Goal: Find specific page/section: Find specific page/section

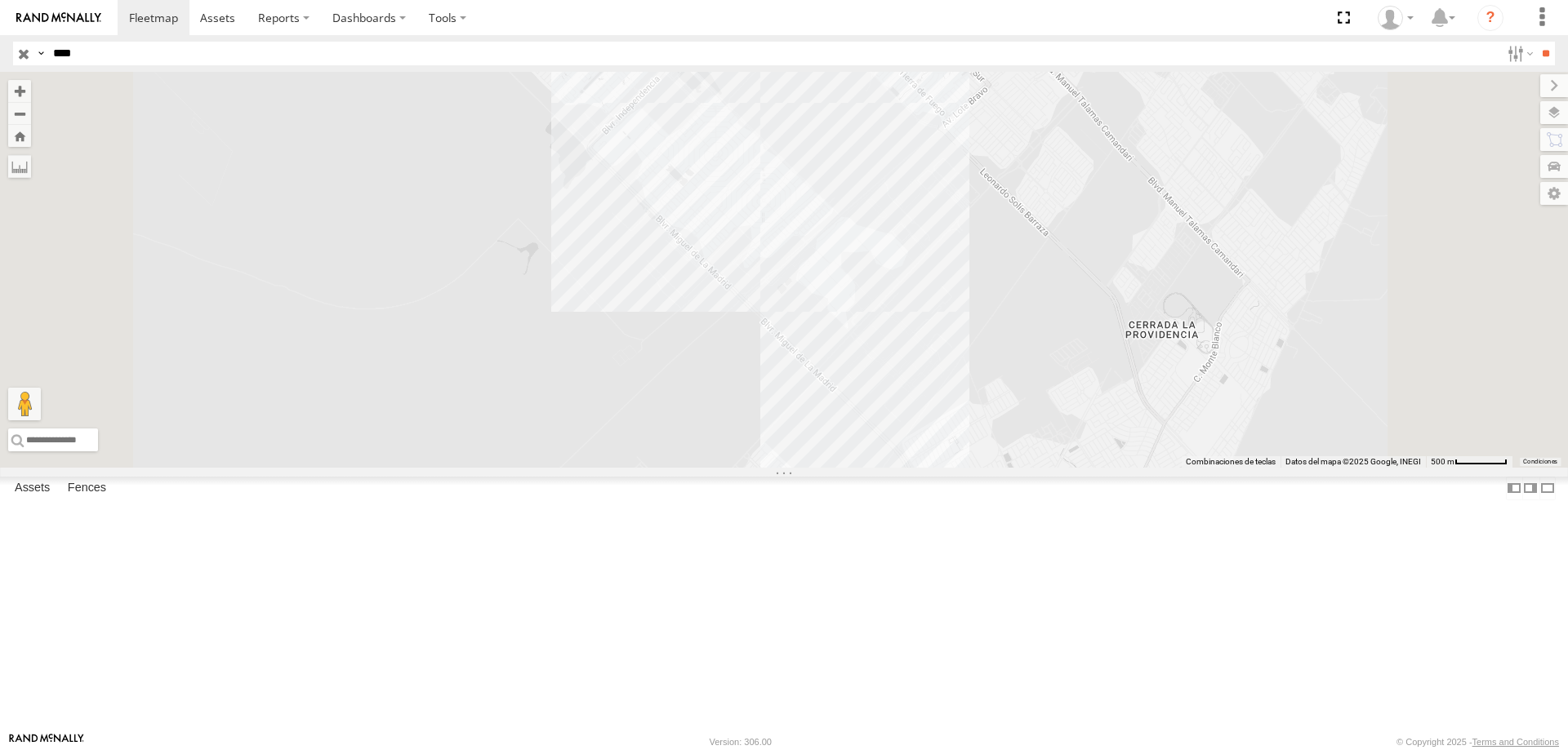
select select "**********"
click at [0, 0] on div "Locales" at bounding box center [0, 0] width 0 height 0
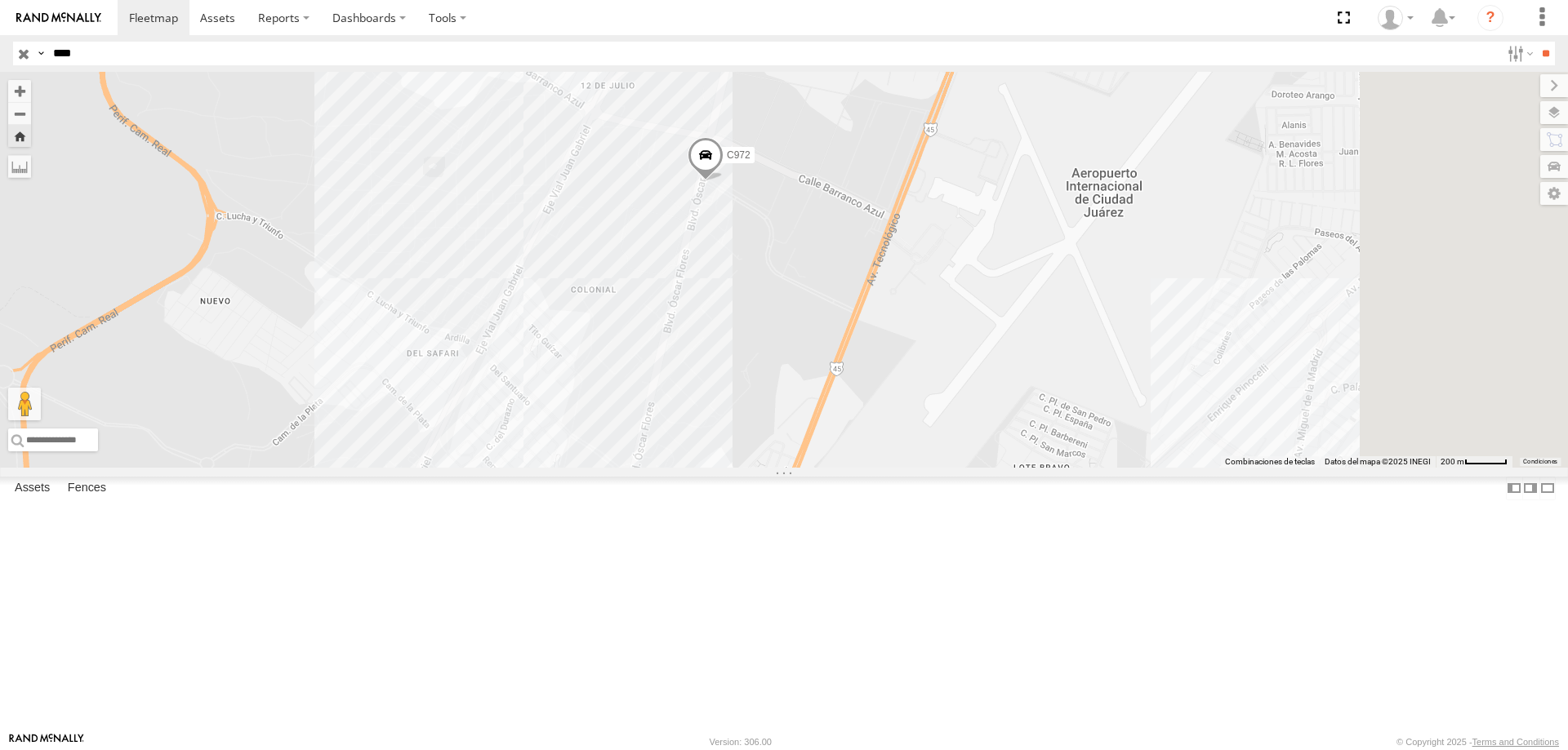
drag, startPoint x: 1159, startPoint y: 385, endPoint x: 956, endPoint y: 305, distance: 218.2
click at [959, 306] on div "C972" at bounding box center [784, 269] width 1568 height 396
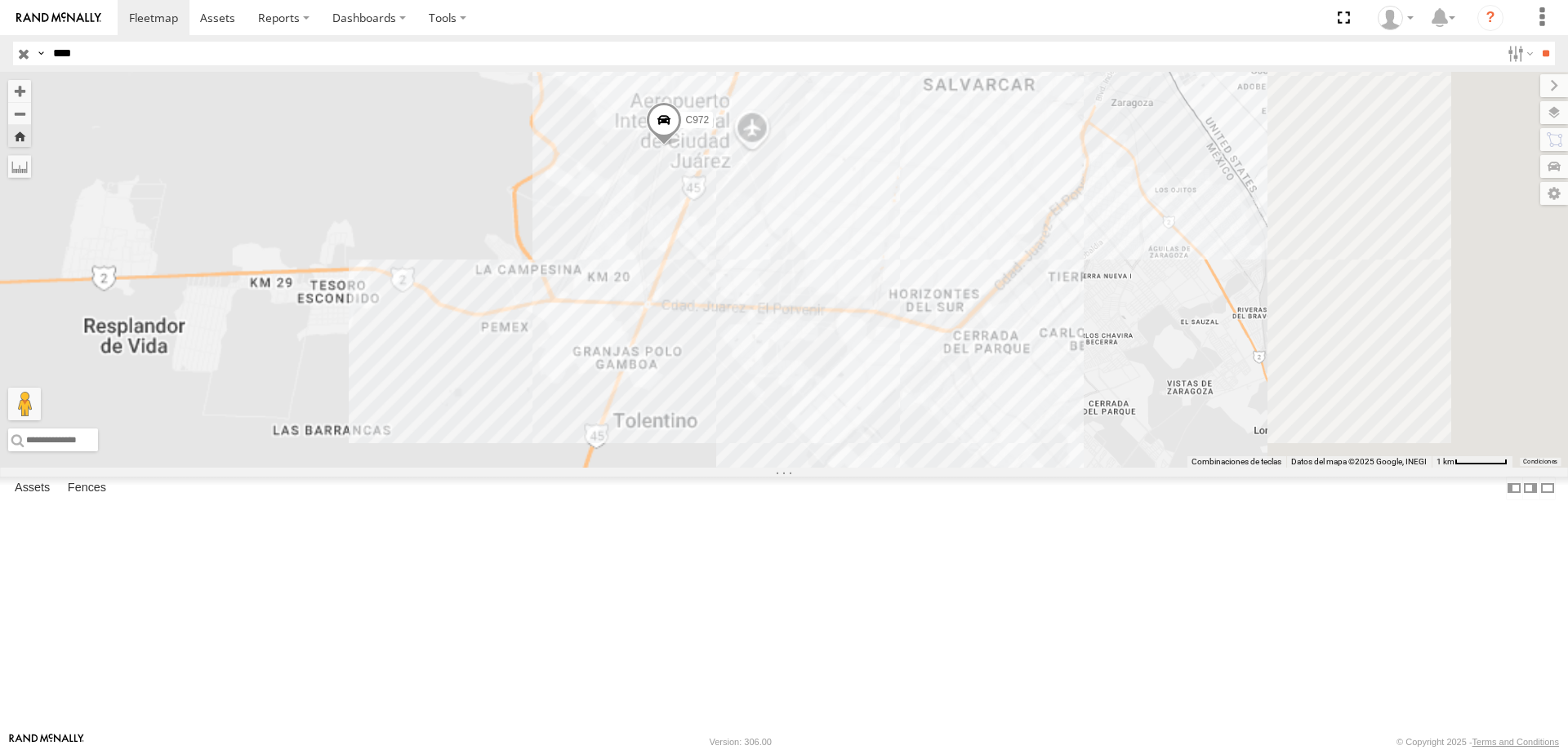
drag, startPoint x: 1293, startPoint y: 490, endPoint x: 1122, endPoint y: 350, distance: 221.0
click at [1132, 363] on div "C972" at bounding box center [784, 269] width 1568 height 396
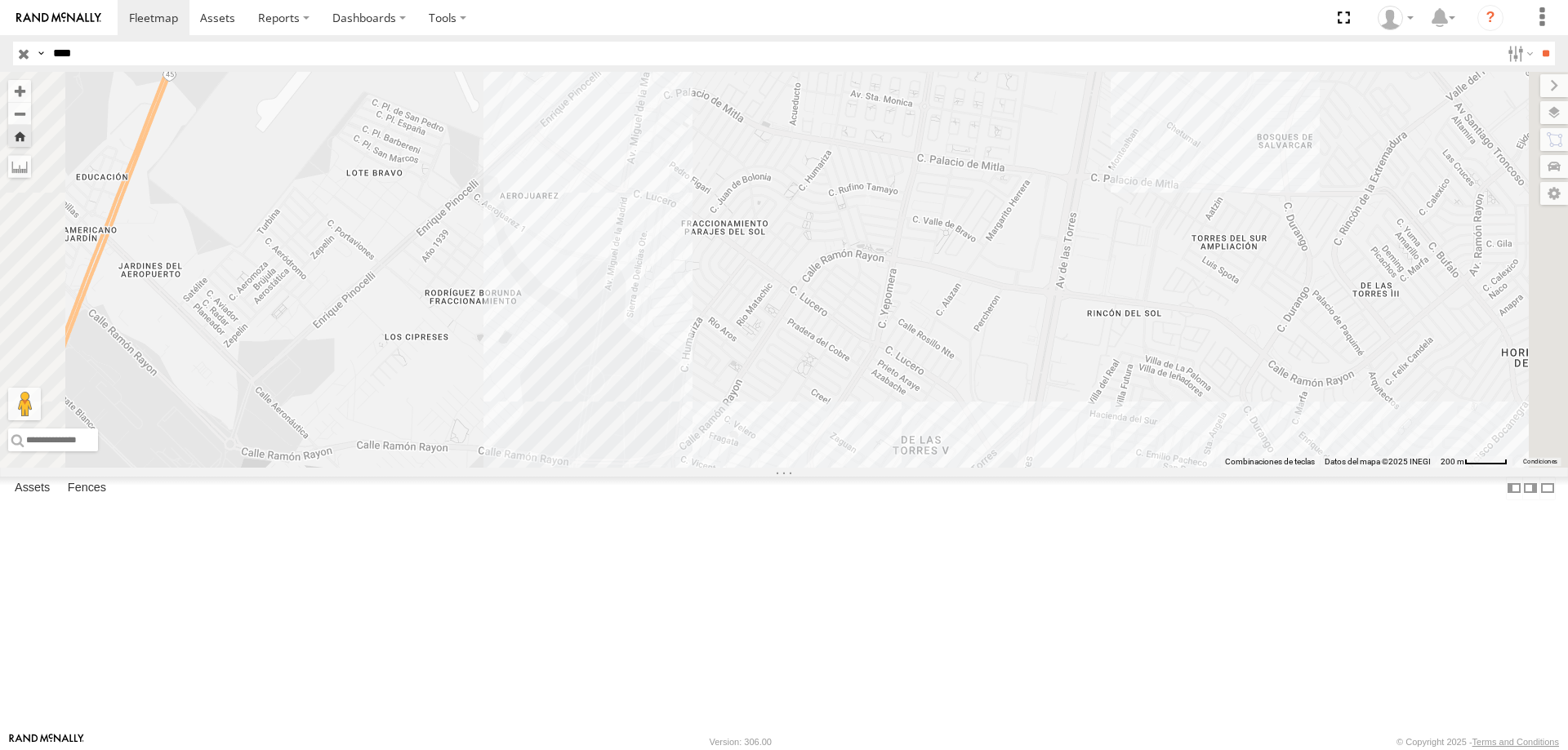
drag, startPoint x: 983, startPoint y: 404, endPoint x: 983, endPoint y: 419, distance: 15.0
click at [983, 417] on div "C972" at bounding box center [784, 269] width 1568 height 396
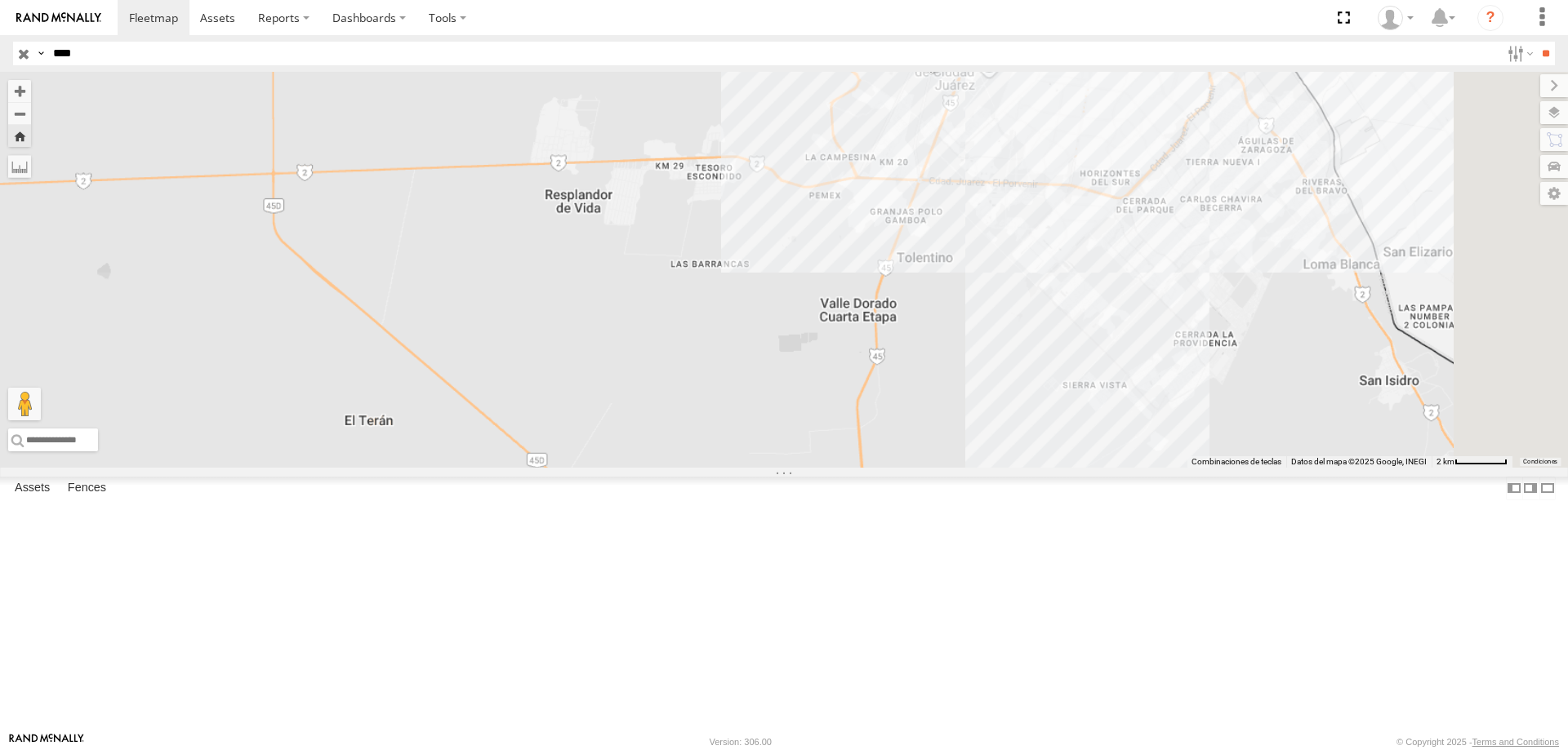
drag, startPoint x: 1299, startPoint y: 204, endPoint x: 1233, endPoint y: 301, distance: 117.3
click at [1233, 301] on div "C972" at bounding box center [784, 269] width 1568 height 396
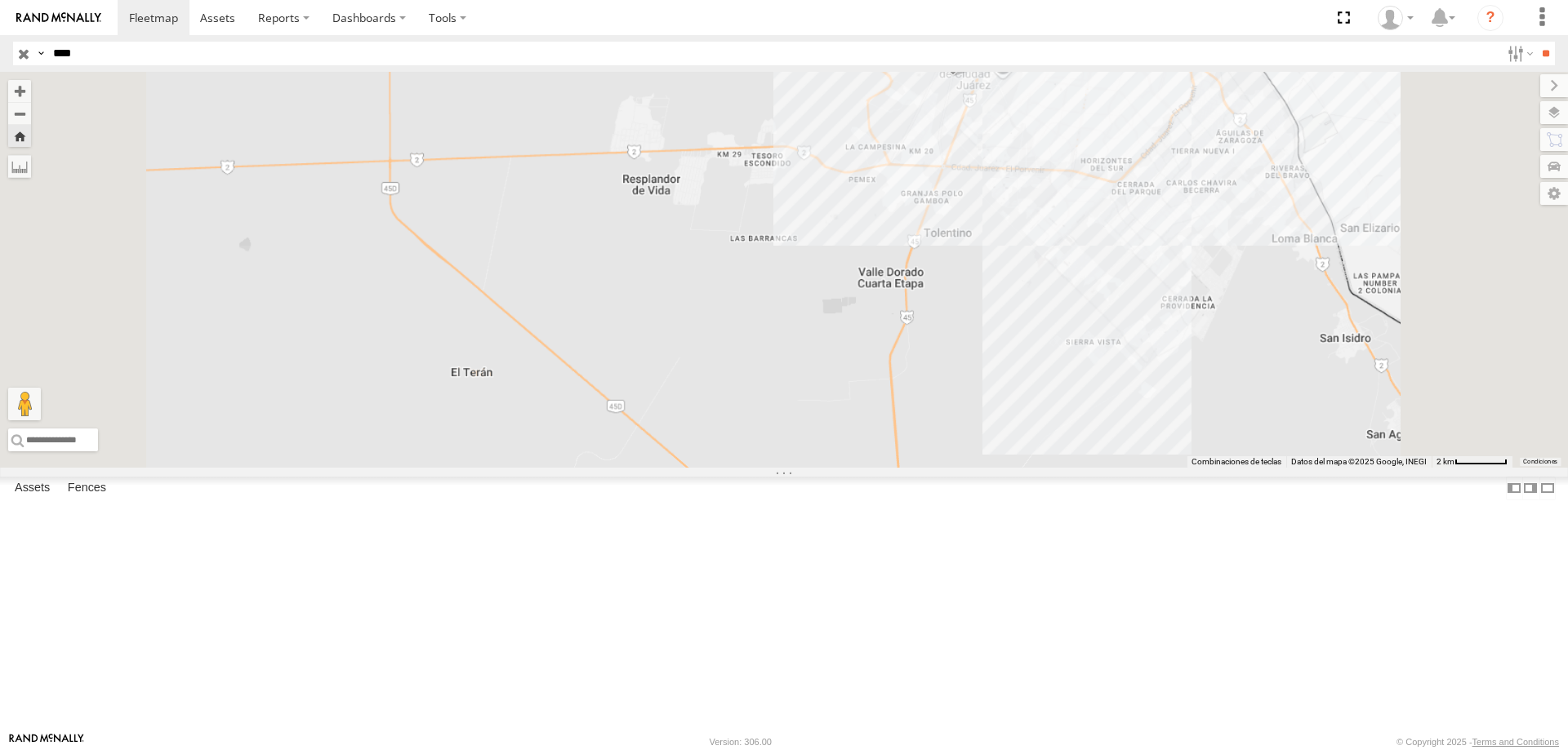
drag, startPoint x: 1289, startPoint y: 214, endPoint x: 1193, endPoint y: 317, distance: 140.8
click at [1194, 317] on div "C972" at bounding box center [784, 269] width 1568 height 396
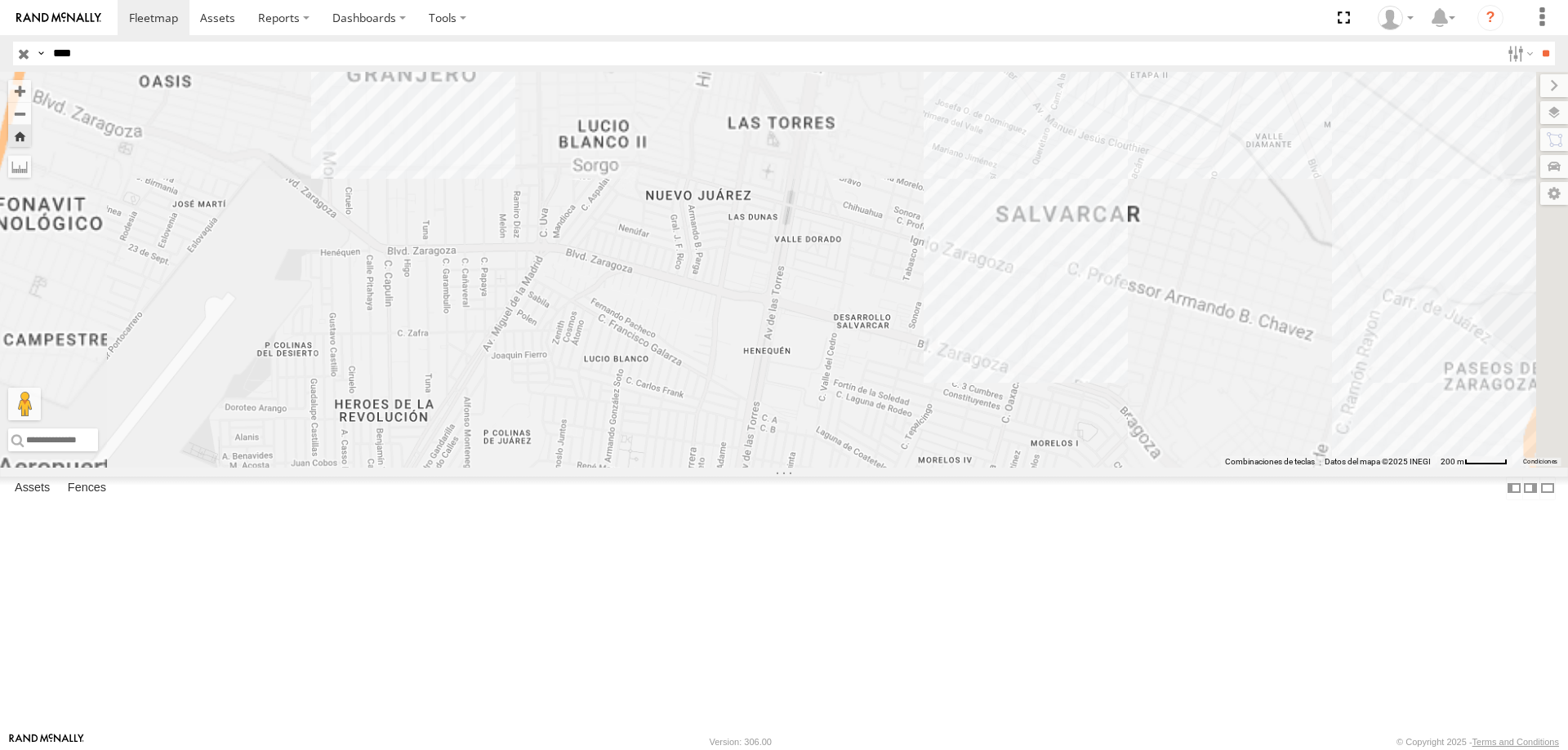
drag, startPoint x: 1191, startPoint y: 265, endPoint x: 1197, endPoint y: 296, distance: 31.6
click at [1197, 296] on div "C972" at bounding box center [784, 269] width 1568 height 396
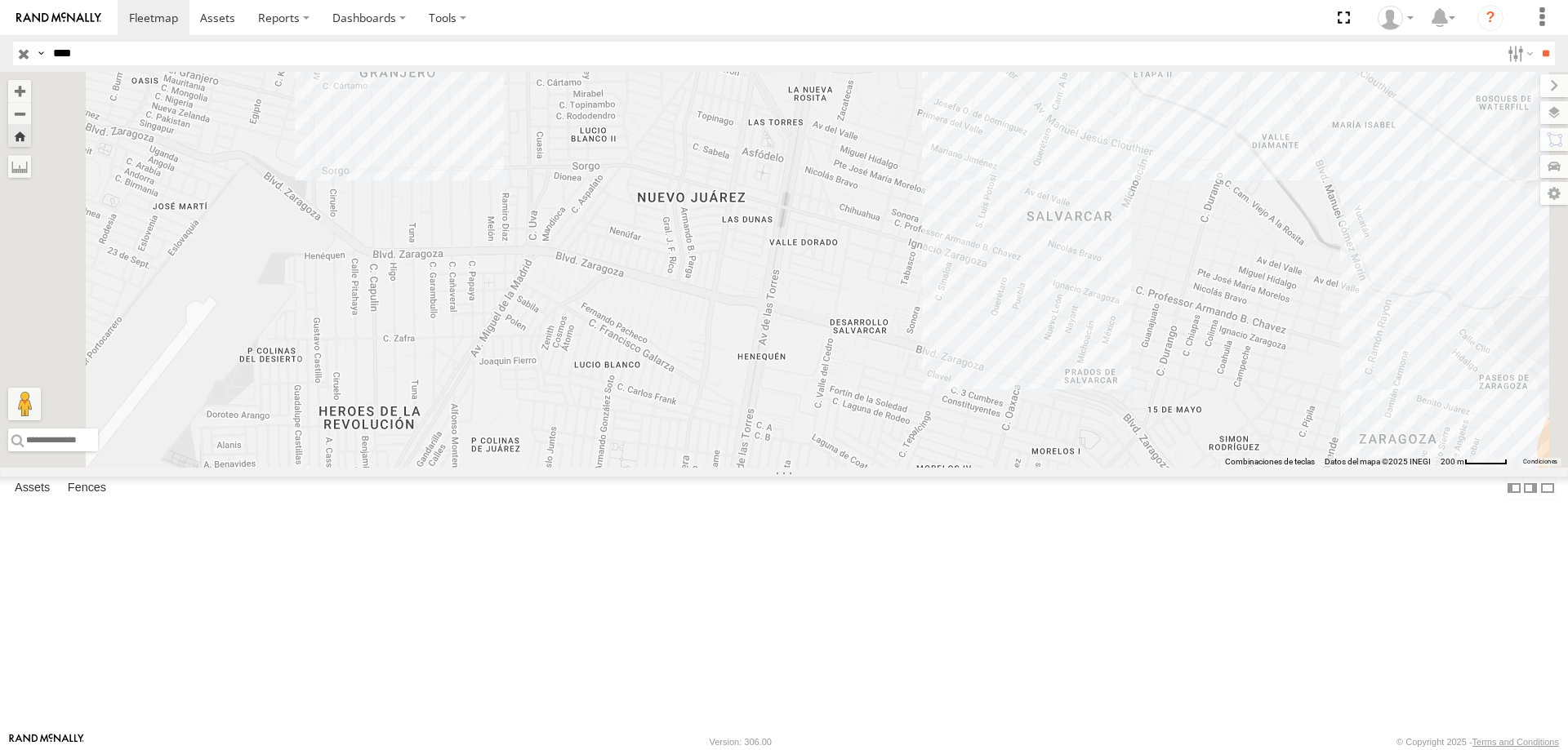
drag, startPoint x: 882, startPoint y: 300, endPoint x: 1057, endPoint y: 165, distance: 221.0
click at [1005, 192] on div "C972" at bounding box center [784, 269] width 1568 height 396
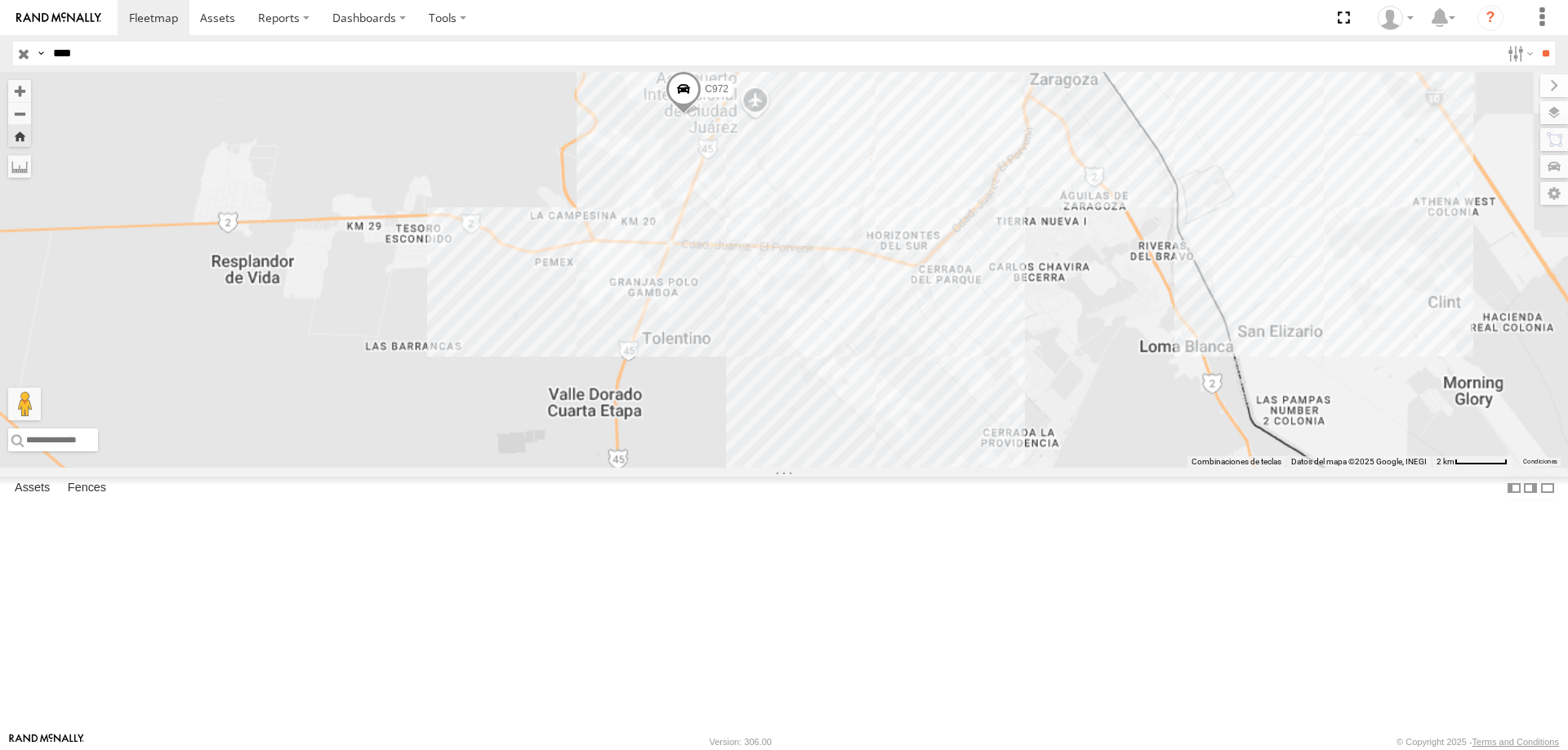
drag, startPoint x: 1053, startPoint y: 181, endPoint x: 1018, endPoint y: 311, distance: 134.6
click at [1018, 311] on div "C972" at bounding box center [784, 269] width 1568 height 396
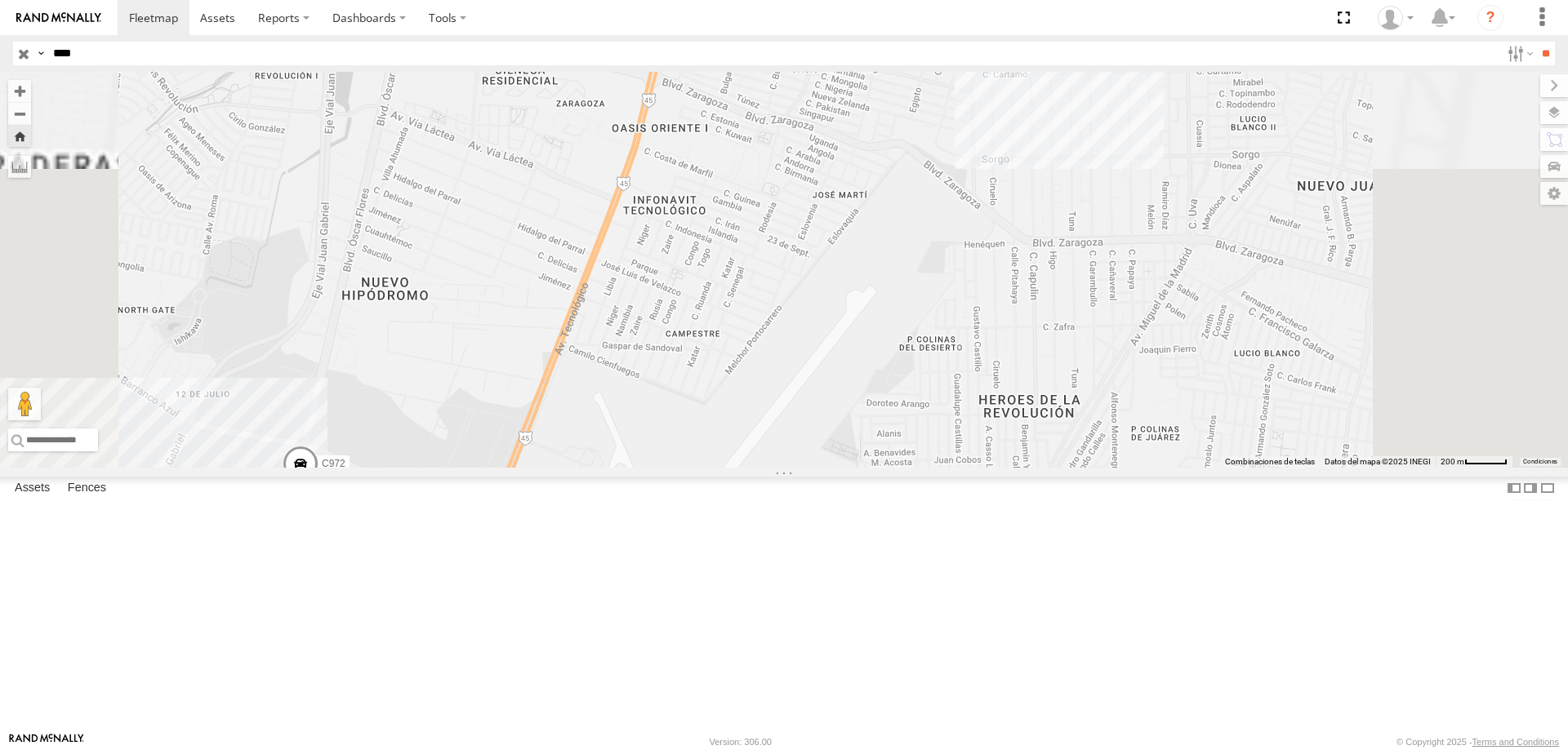
drag, startPoint x: 1000, startPoint y: 207, endPoint x: 906, endPoint y: 333, distance: 157.2
click at [913, 333] on div "C972" at bounding box center [784, 269] width 1568 height 396
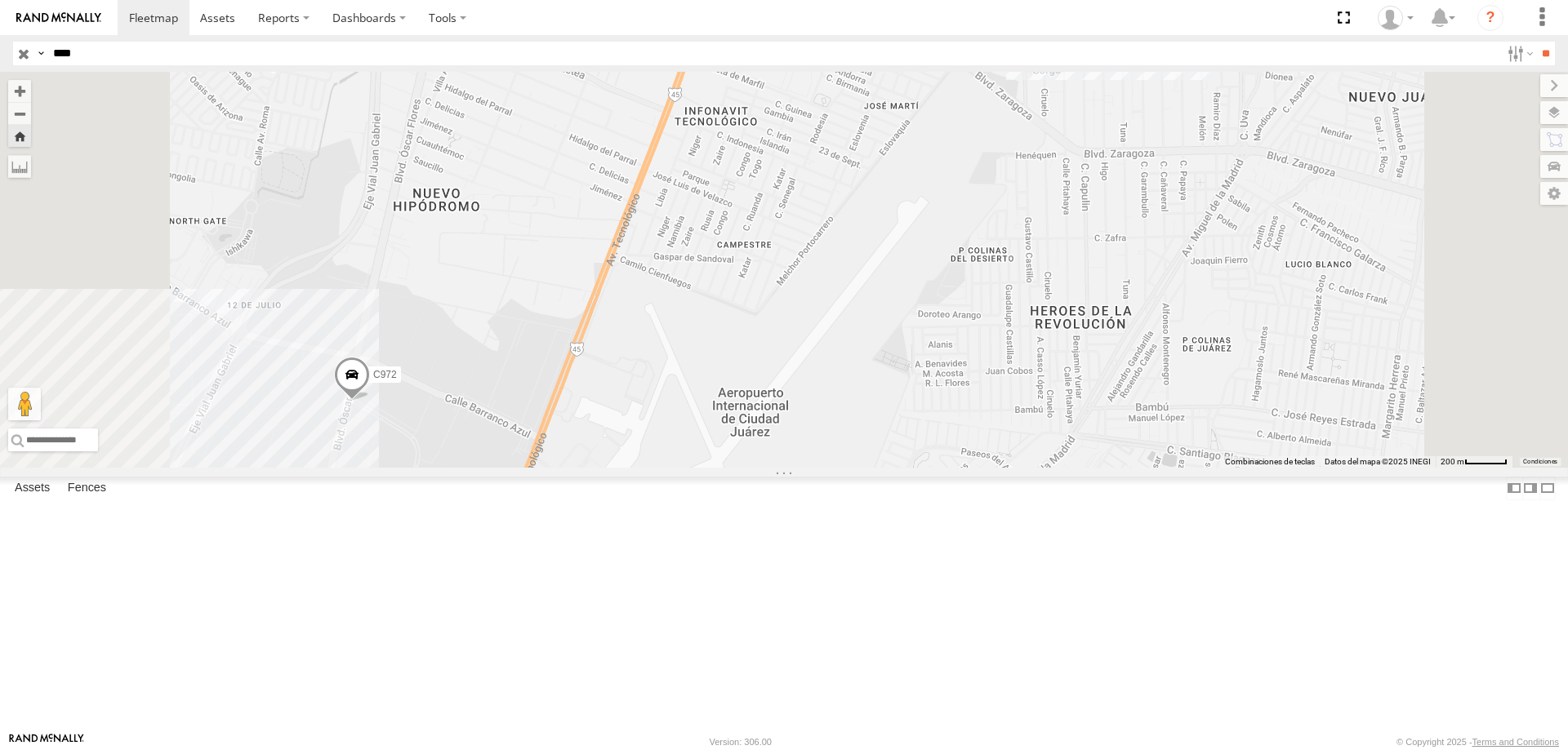
drag, startPoint x: 966, startPoint y: 430, endPoint x: 1020, endPoint y: 339, distance: 105.8
click at [1020, 339] on div "C972" at bounding box center [784, 269] width 1568 height 396
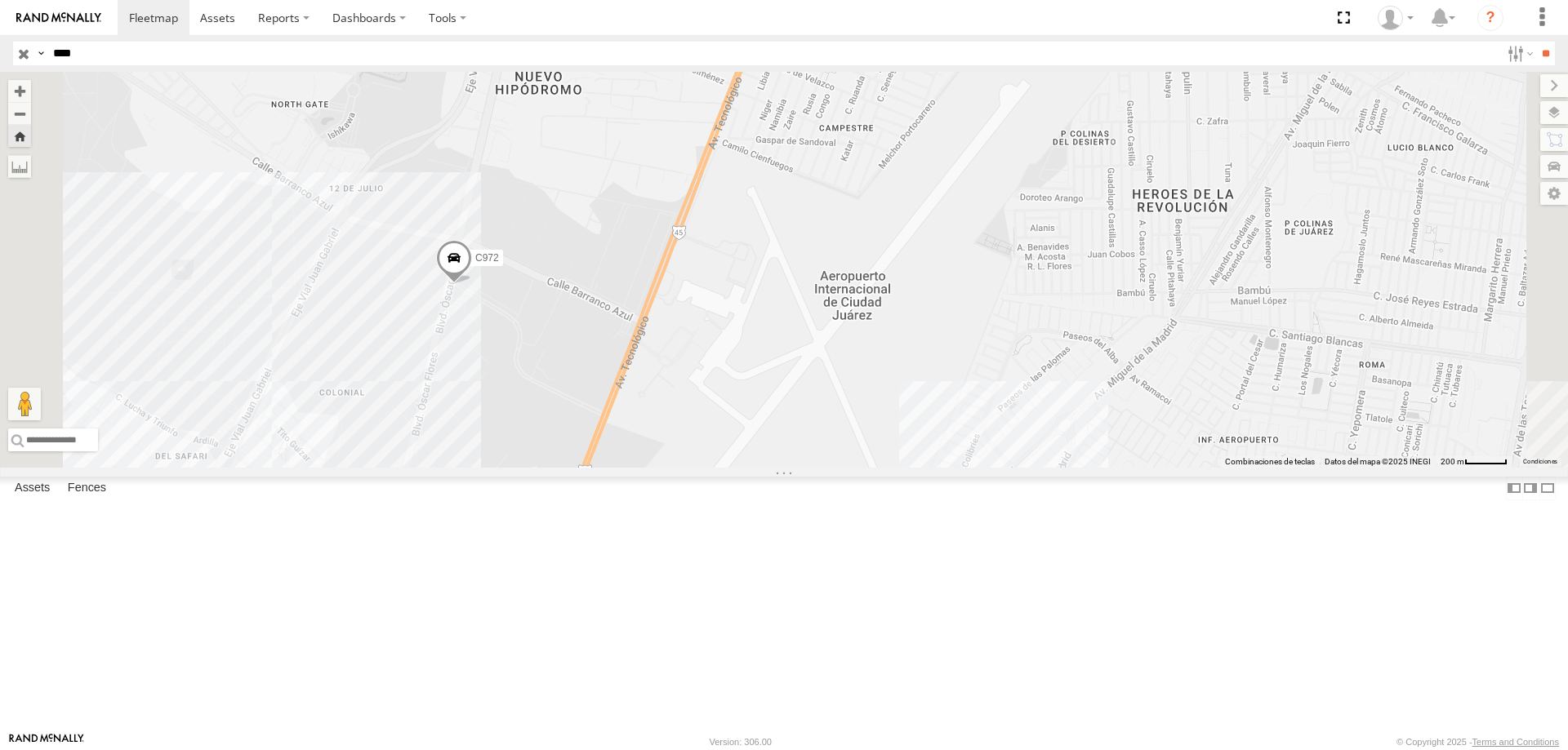
drag, startPoint x: 1085, startPoint y: 329, endPoint x: 1130, endPoint y: 278, distance: 68.0
click at [1130, 278] on div "C972" at bounding box center [784, 269] width 1568 height 396
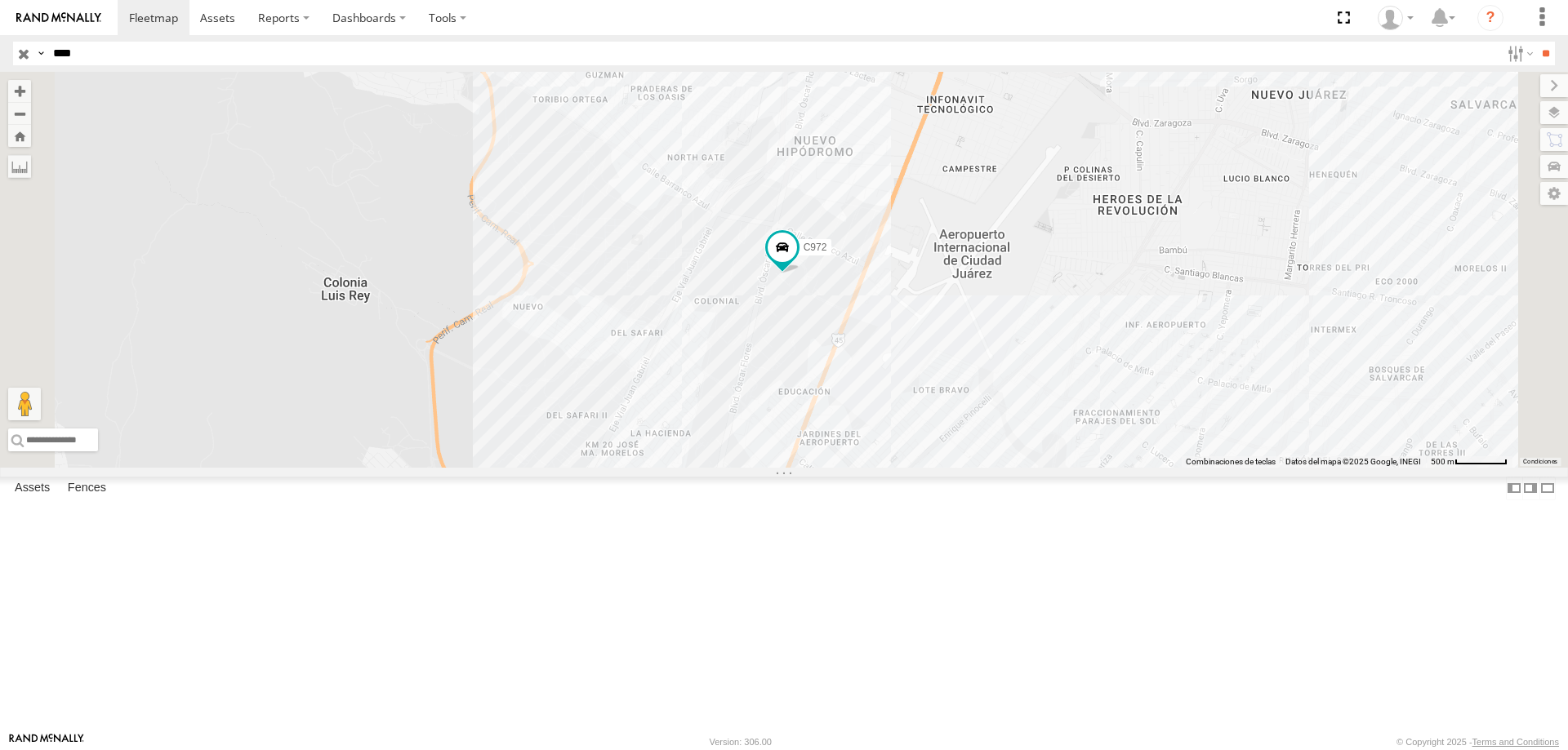
click at [174, 54] on input "****" at bounding box center [773, 53] width 1454 height 24
click at [129, 49] on input "****" at bounding box center [773, 53] width 1454 height 24
drag, startPoint x: 970, startPoint y: 531, endPoint x: 783, endPoint y: 321, distance: 281.2
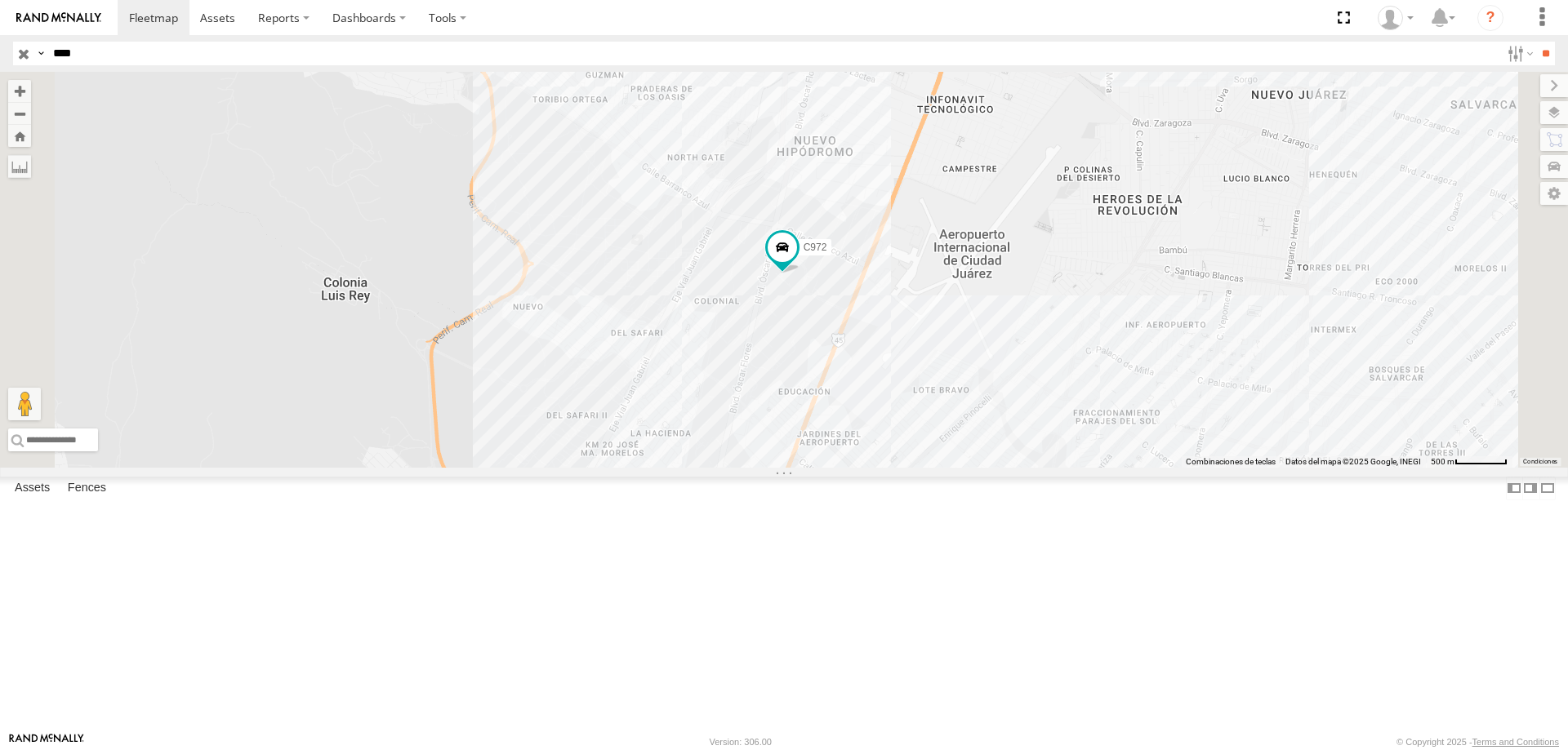
click at [891, 426] on div "C972" at bounding box center [784, 269] width 1568 height 396
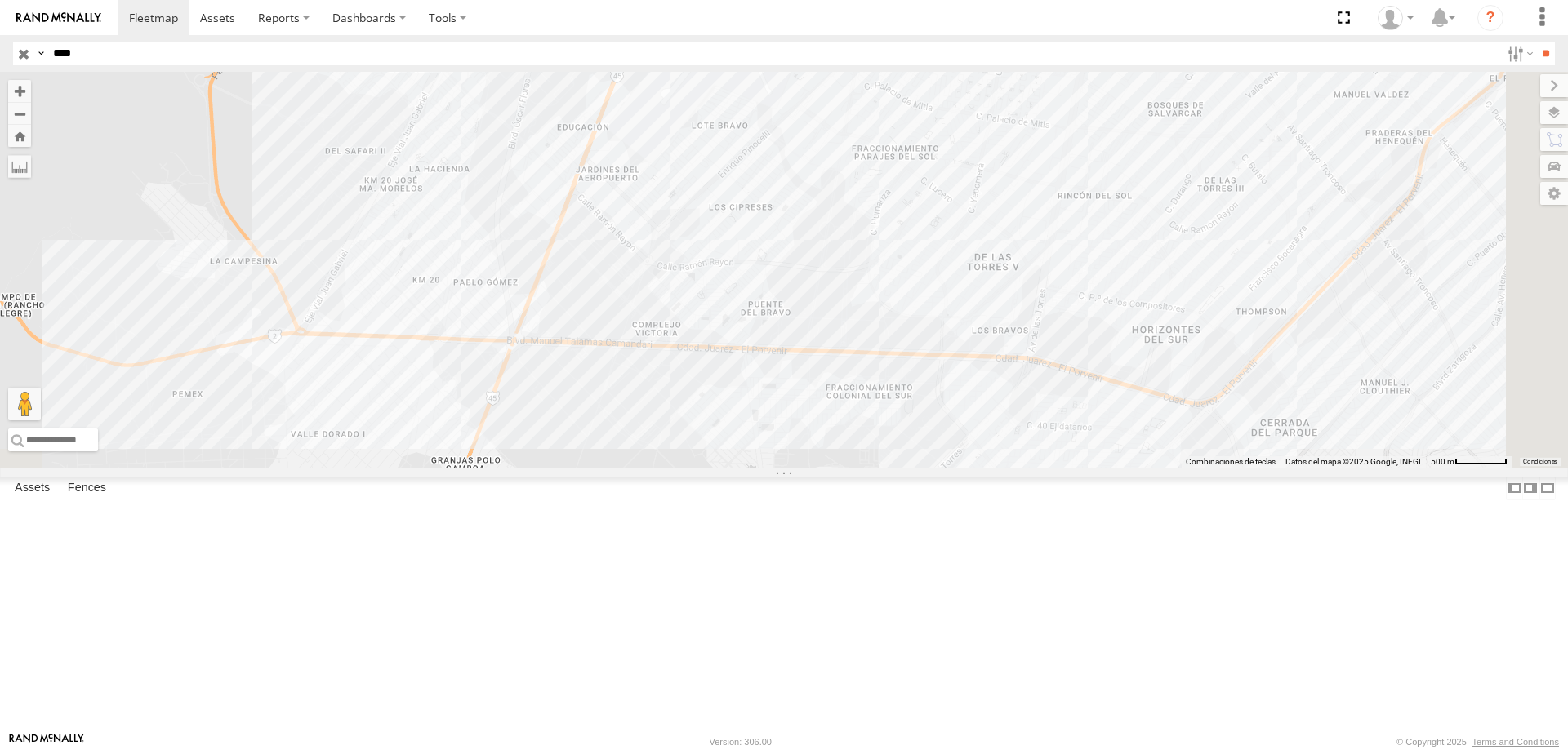
drag, startPoint x: 1112, startPoint y: 490, endPoint x: 927, endPoint y: 289, distance: 273.2
click at [943, 303] on div "C972" at bounding box center [784, 269] width 1568 height 396
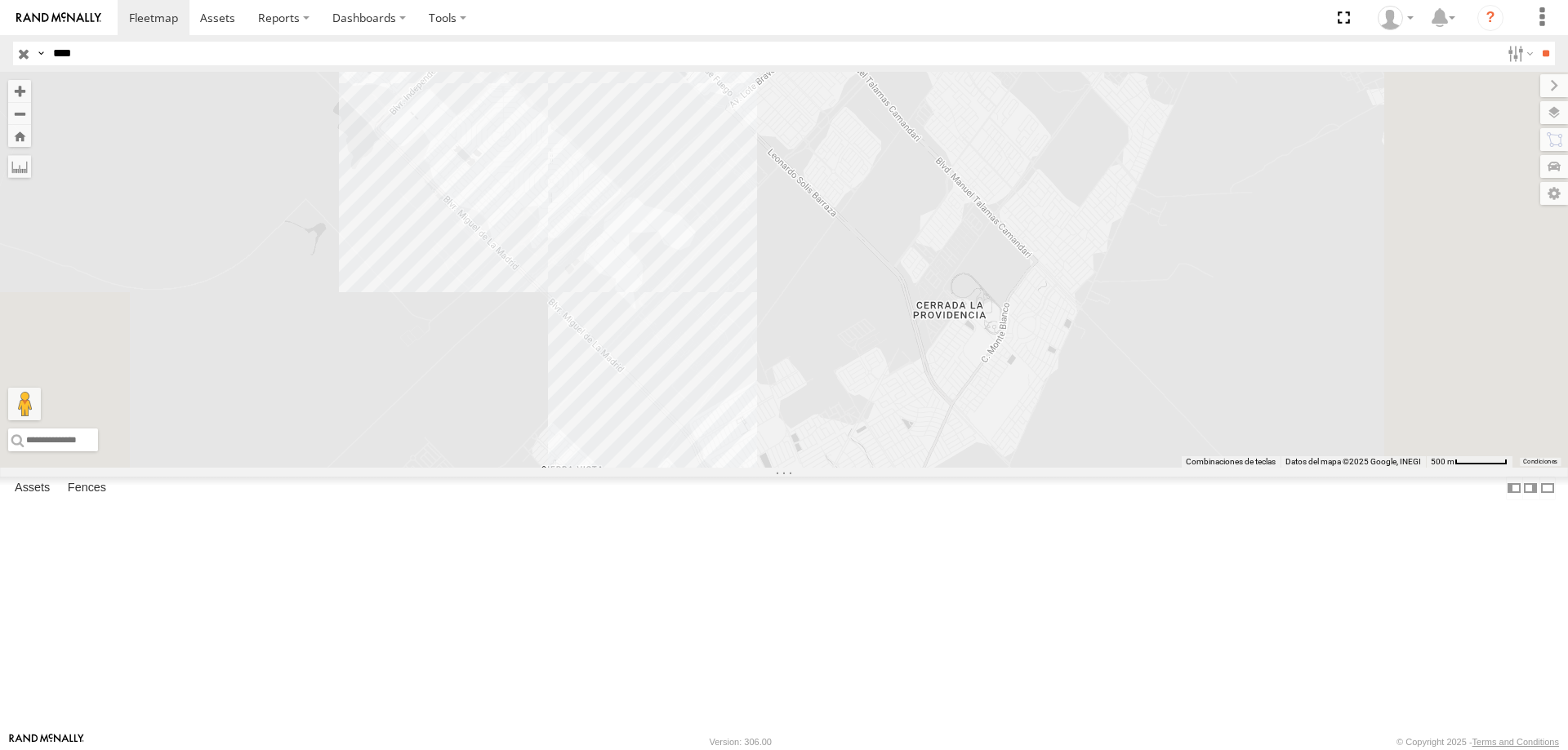
drag, startPoint x: 1012, startPoint y: 389, endPoint x: 1103, endPoint y: 496, distance: 140.5
click at [1102, 467] on div "C972" at bounding box center [784, 269] width 1568 height 396
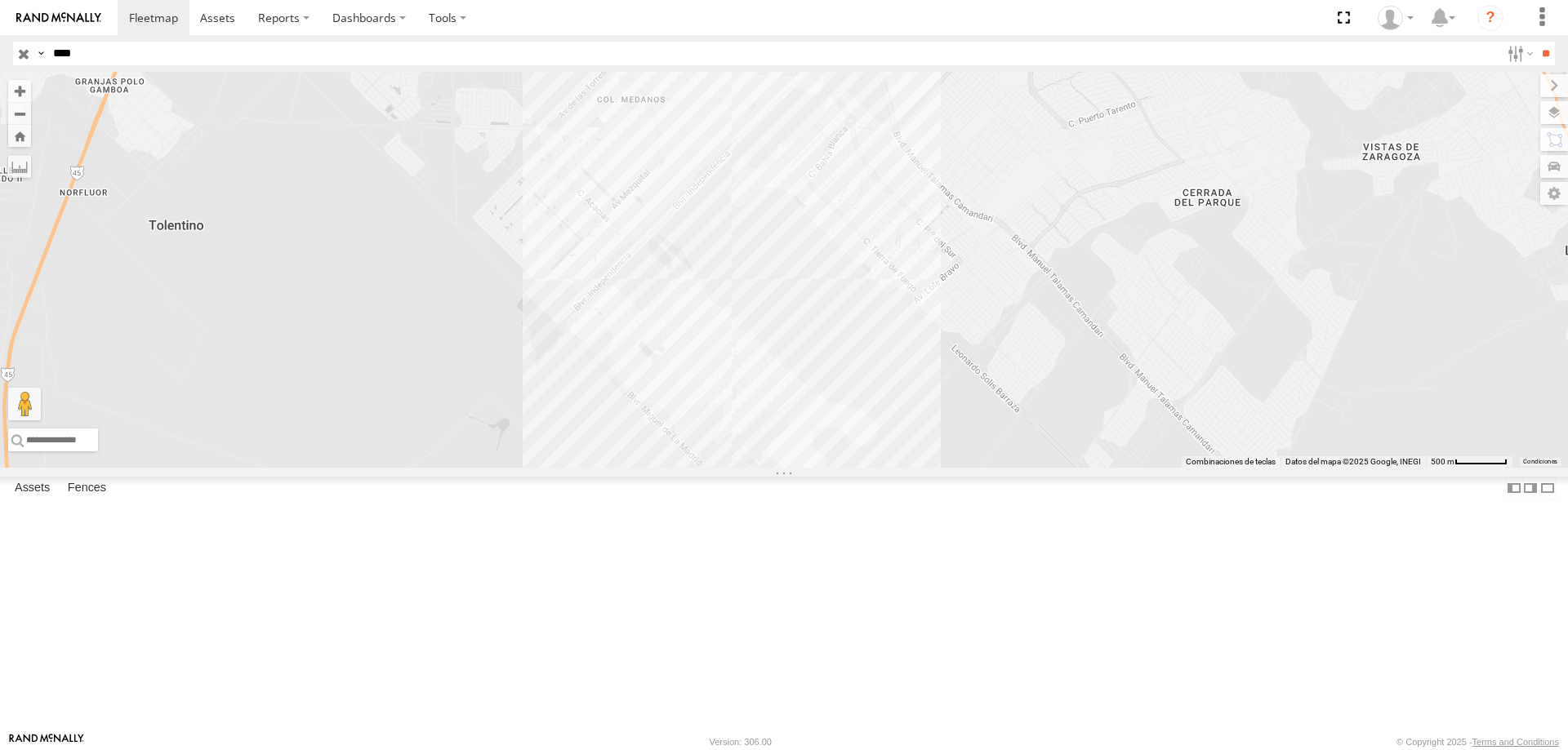
drag, startPoint x: 865, startPoint y: 181, endPoint x: 874, endPoint y: 255, distance: 74.5
click at [874, 255] on div "C972" at bounding box center [784, 269] width 1568 height 396
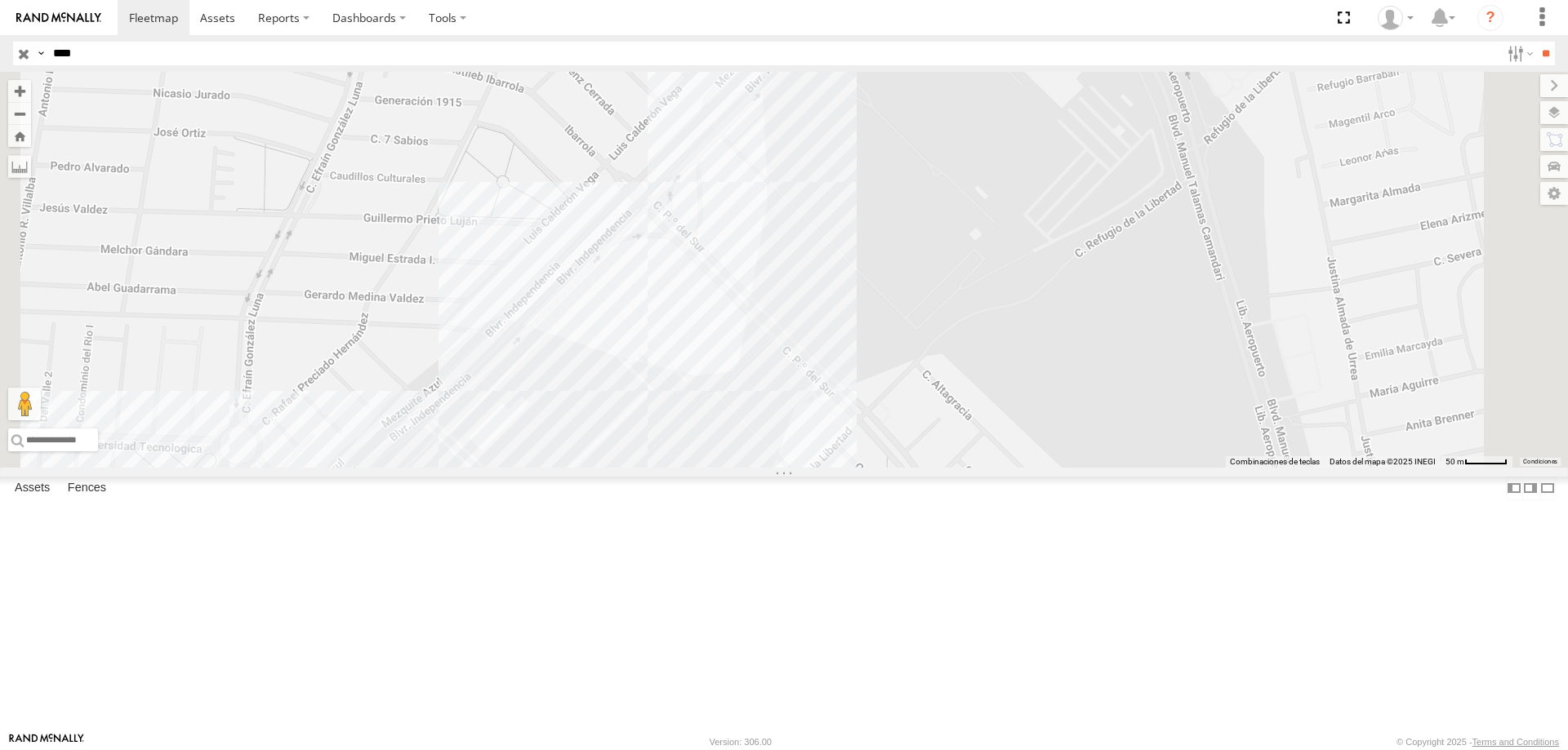
drag, startPoint x: 1193, startPoint y: 352, endPoint x: 1121, endPoint y: 440, distance: 113.7
click at [1150, 410] on div "C972" at bounding box center [784, 269] width 1568 height 396
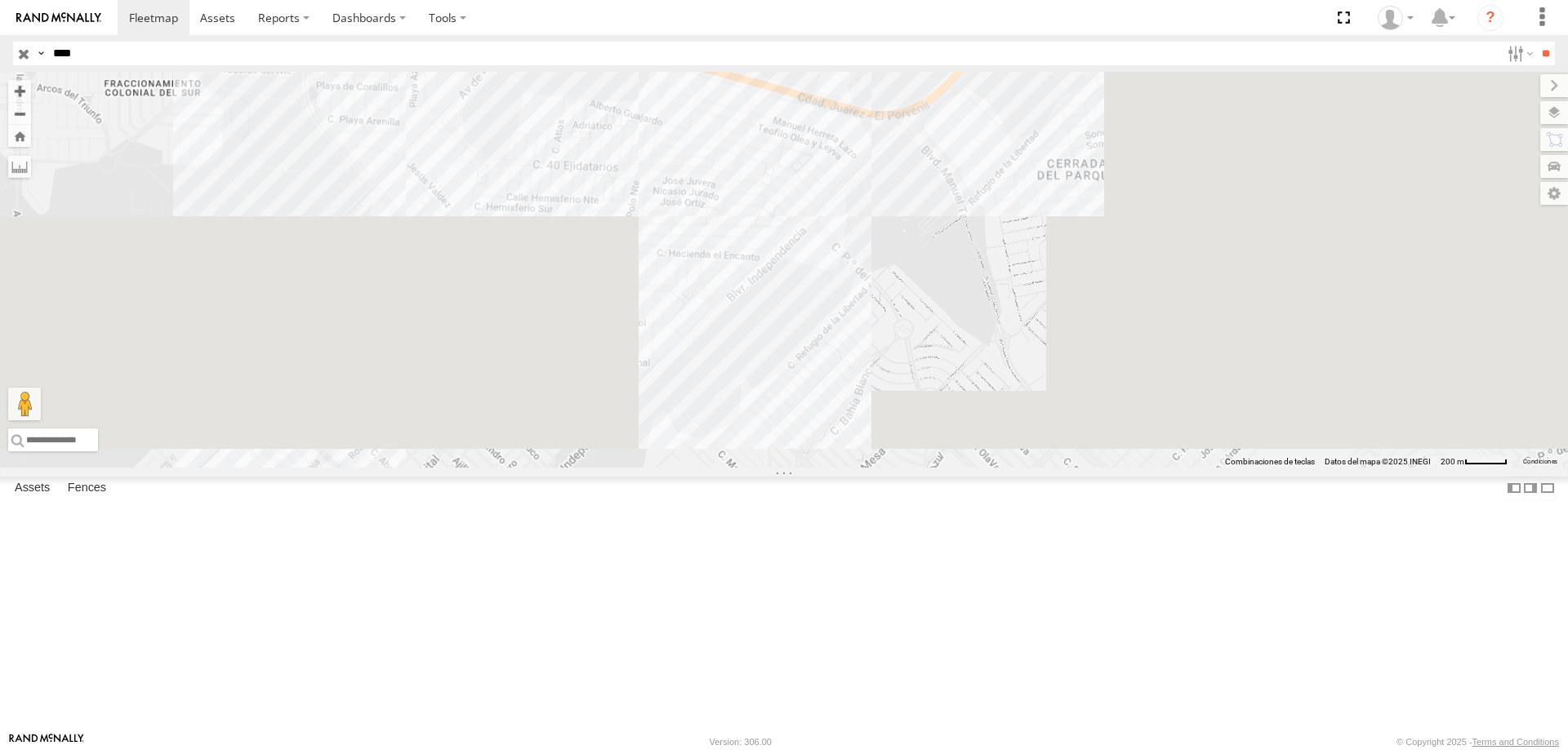
drag, startPoint x: 1141, startPoint y: 309, endPoint x: 1103, endPoint y: 360, distance: 63.6
click at [1103, 360] on div "C972" at bounding box center [784, 269] width 1568 height 396
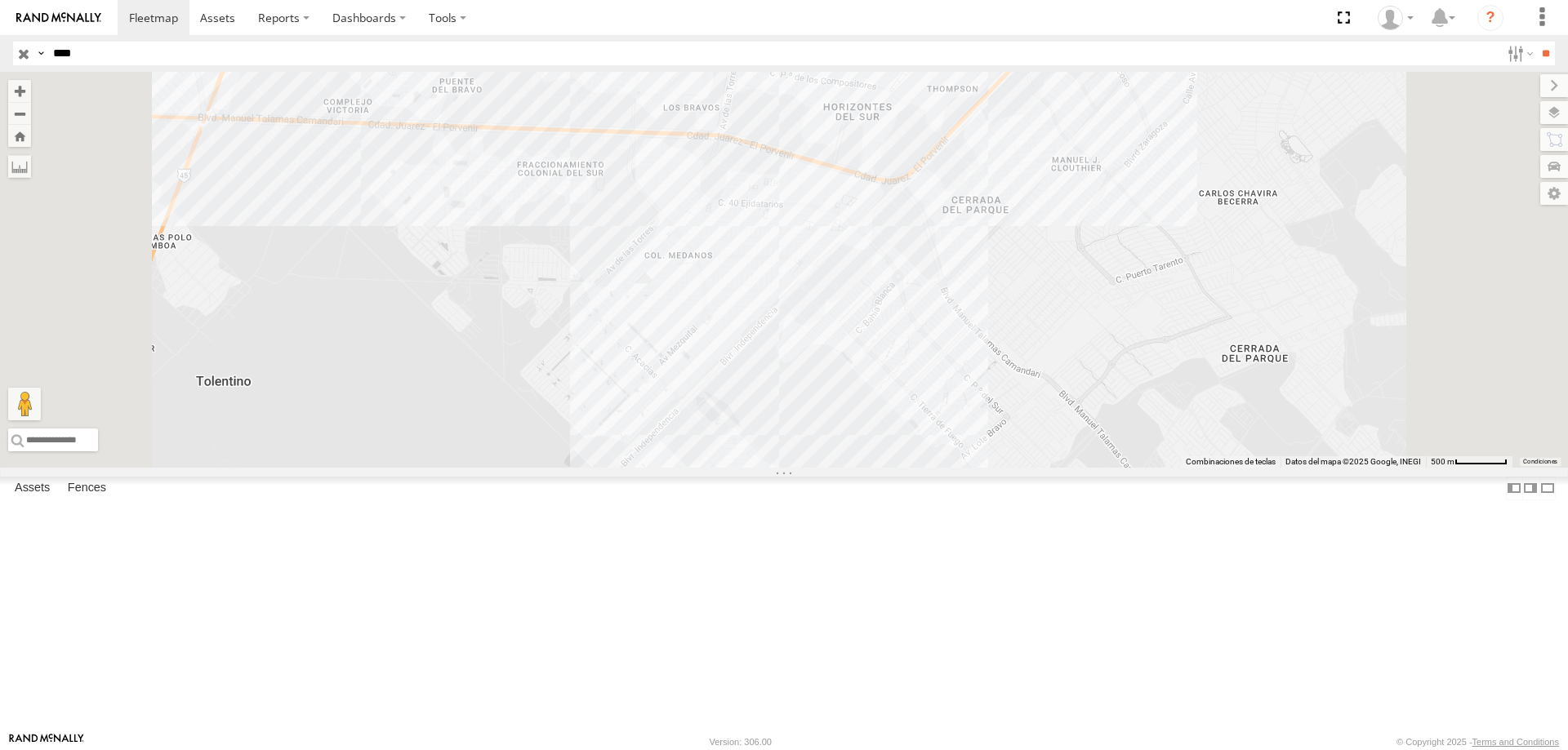
drag, startPoint x: 1097, startPoint y: 335, endPoint x: 1067, endPoint y: 325, distance: 31.6
click at [1067, 325] on div "C972" at bounding box center [784, 269] width 1568 height 396
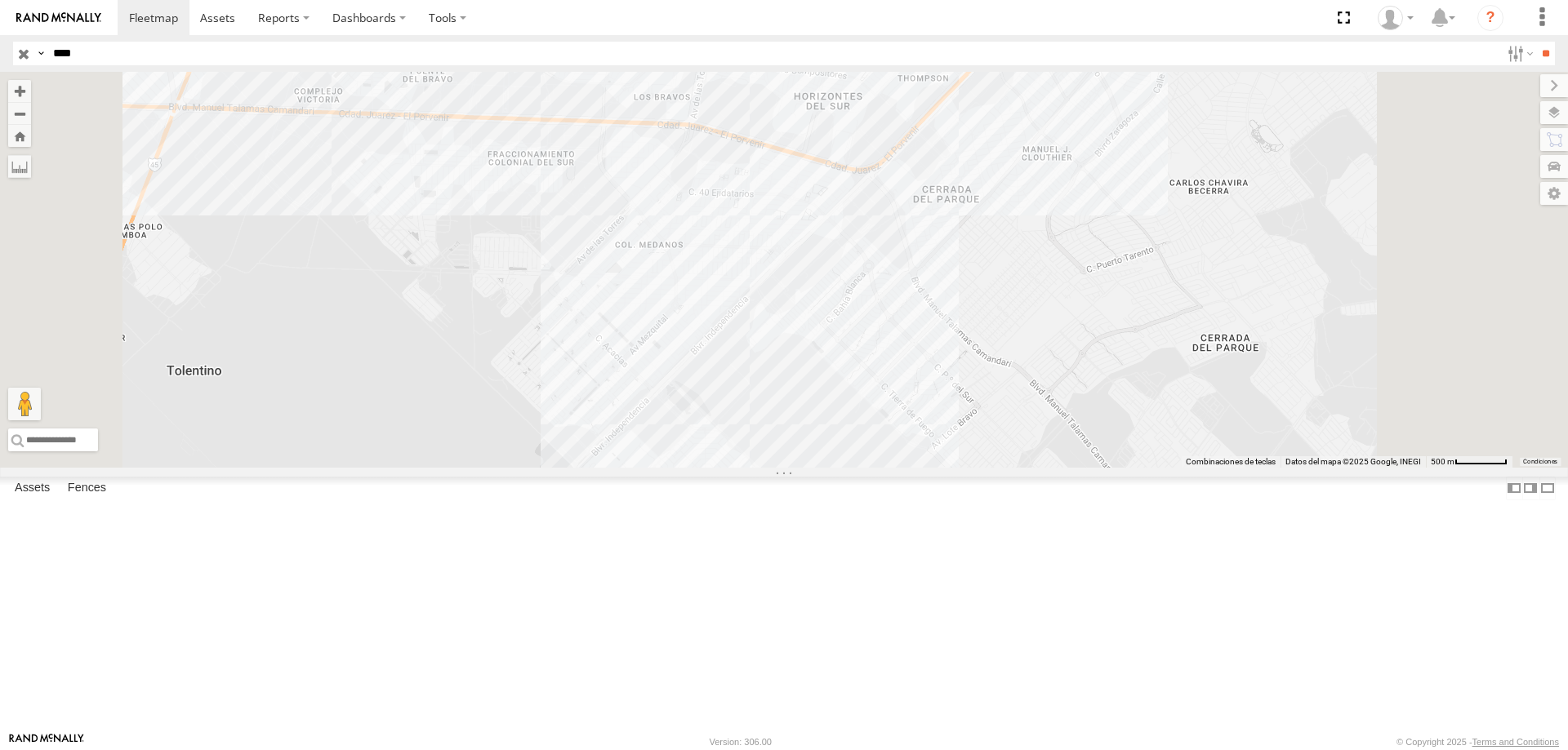
drag, startPoint x: 1173, startPoint y: 484, endPoint x: 1095, endPoint y: 359, distance: 147.3
click at [1100, 366] on div "C972" at bounding box center [784, 269] width 1568 height 396
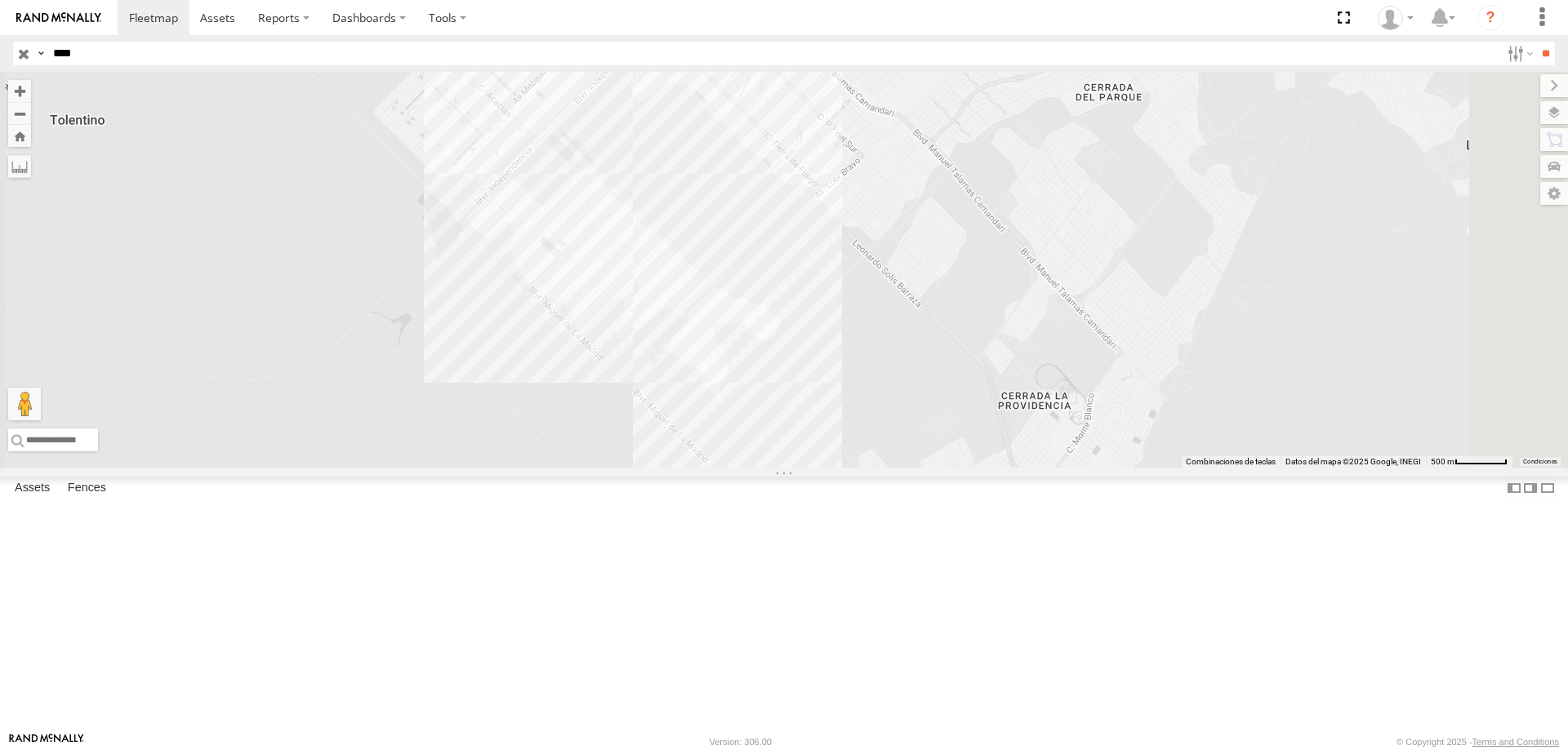
drag, startPoint x: 938, startPoint y: 444, endPoint x: 960, endPoint y: 404, distance: 45.7
click at [963, 398] on div "C972" at bounding box center [784, 269] width 1568 height 396
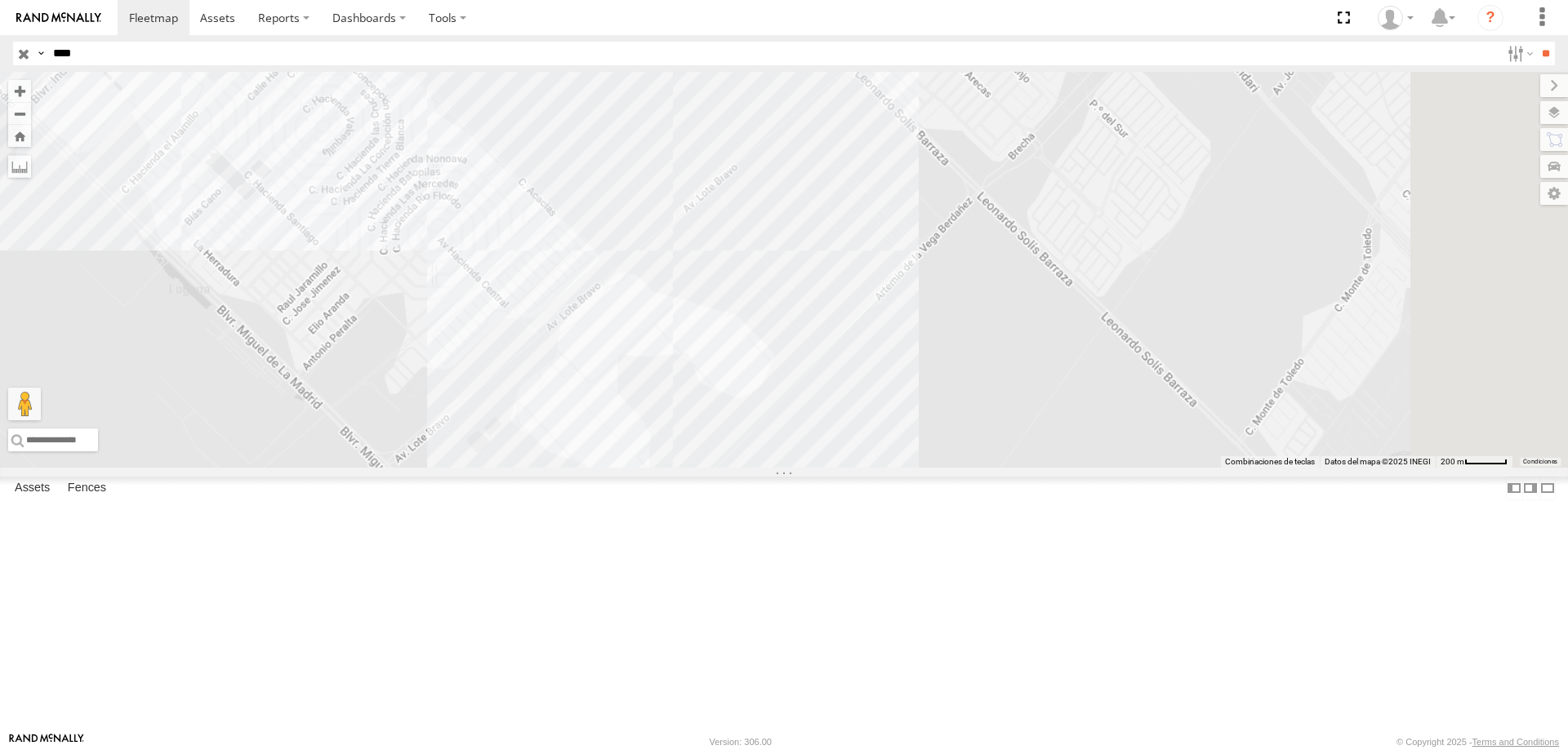
drag, startPoint x: 1012, startPoint y: 384, endPoint x: 874, endPoint y: 453, distance: 154.3
click at [874, 453] on div "C972" at bounding box center [784, 269] width 1568 height 396
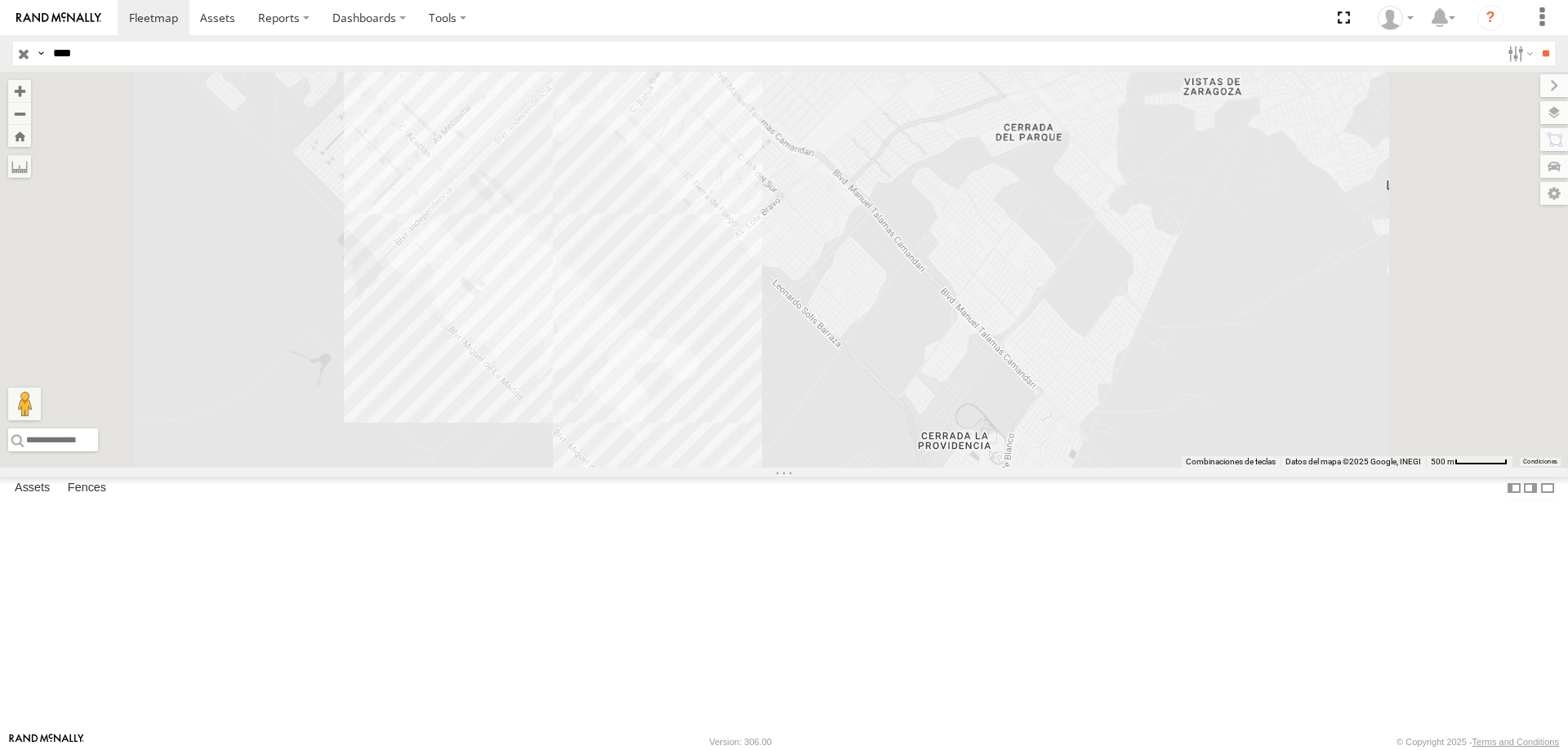
drag, startPoint x: 1046, startPoint y: 324, endPoint x: 1034, endPoint y: 354, distance: 32.3
click at [1034, 354] on div "C972" at bounding box center [784, 269] width 1568 height 396
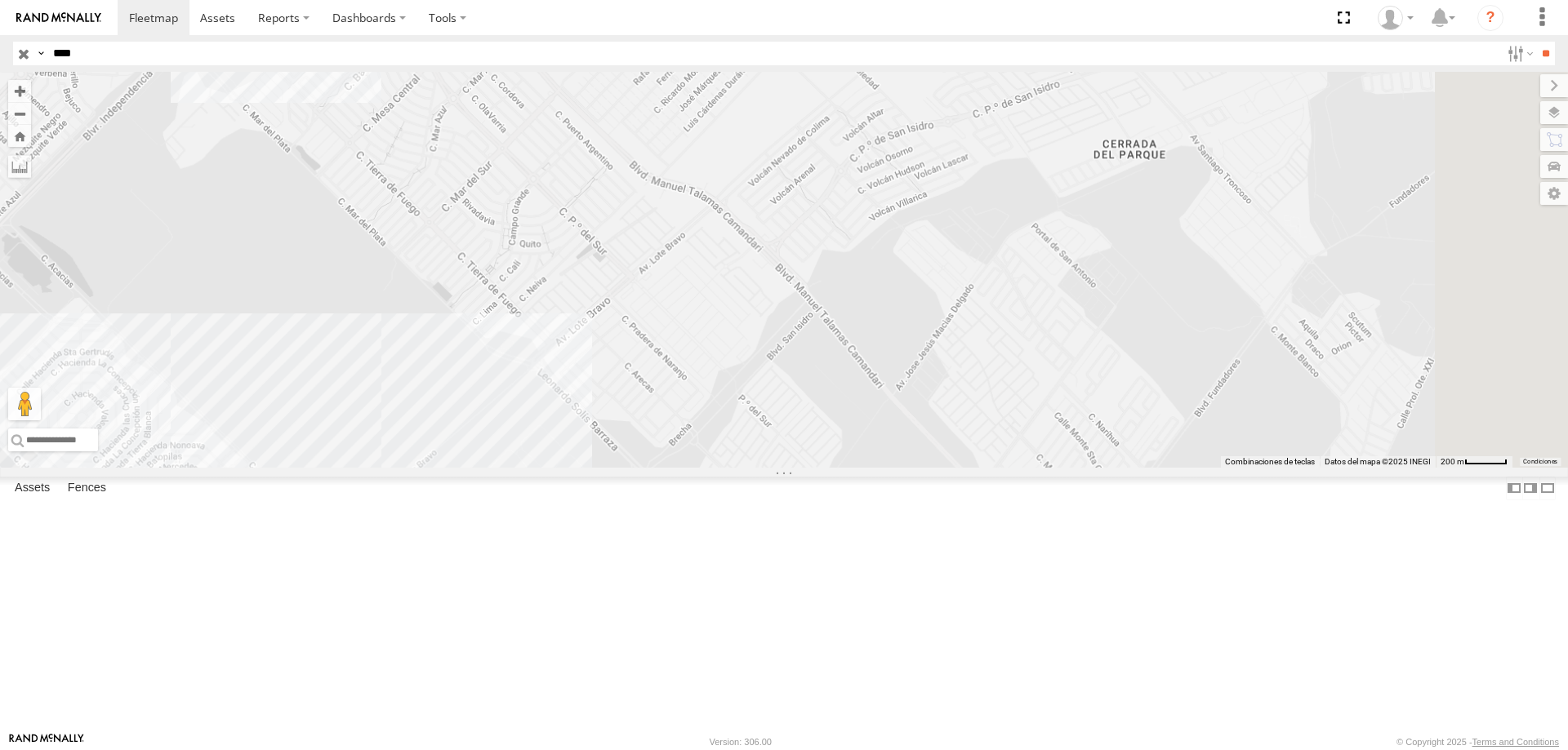
drag, startPoint x: 1058, startPoint y: 374, endPoint x: 972, endPoint y: 437, distance: 106.6
click at [972, 437] on div "C972" at bounding box center [784, 269] width 1568 height 396
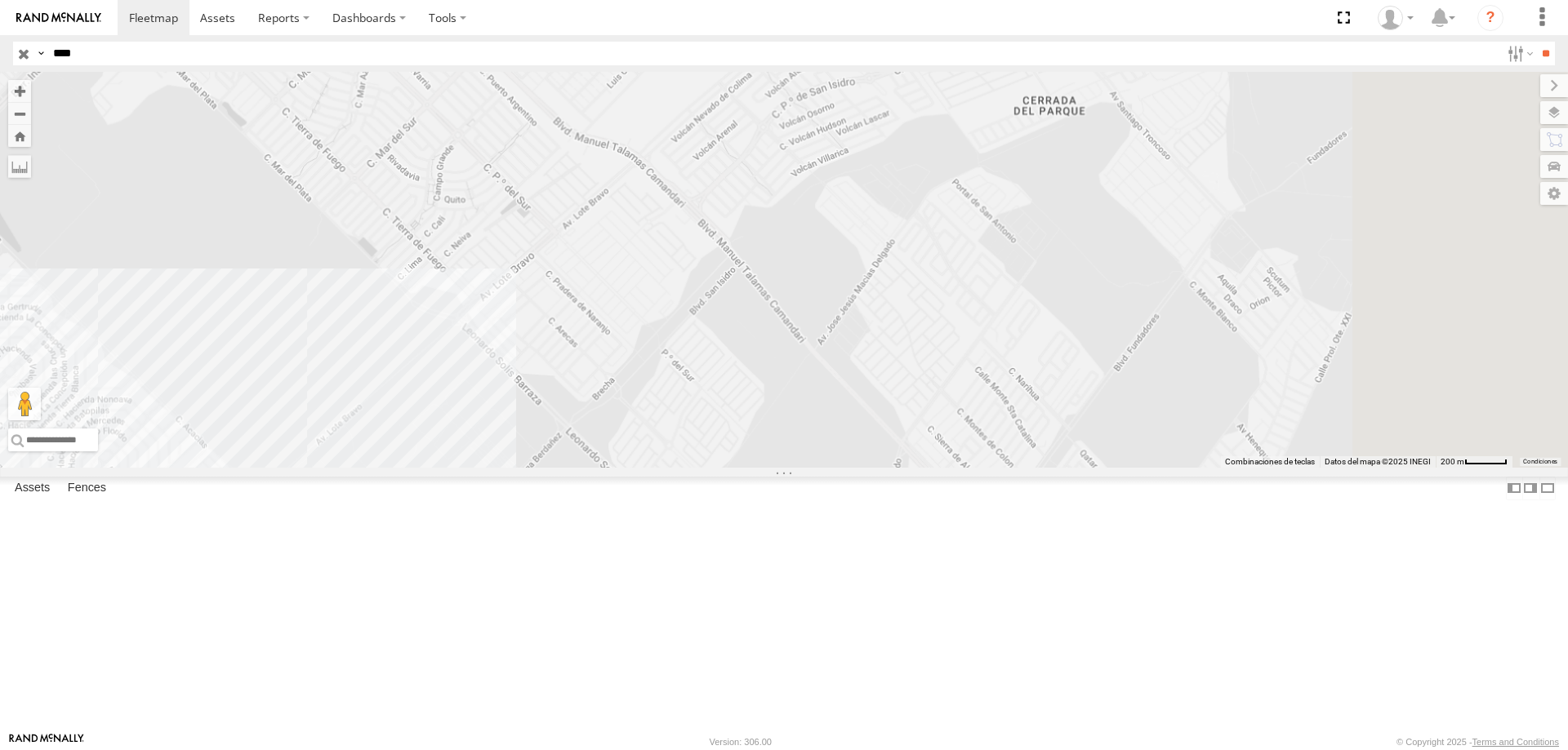
drag, startPoint x: 1085, startPoint y: 459, endPoint x: 1029, endPoint y: 419, distance: 68.8
click at [1029, 419] on div "C972" at bounding box center [784, 269] width 1568 height 396
drag, startPoint x: 817, startPoint y: 348, endPoint x: 850, endPoint y: 309, distance: 51.1
click at [850, 309] on div "C972" at bounding box center [784, 269] width 1568 height 396
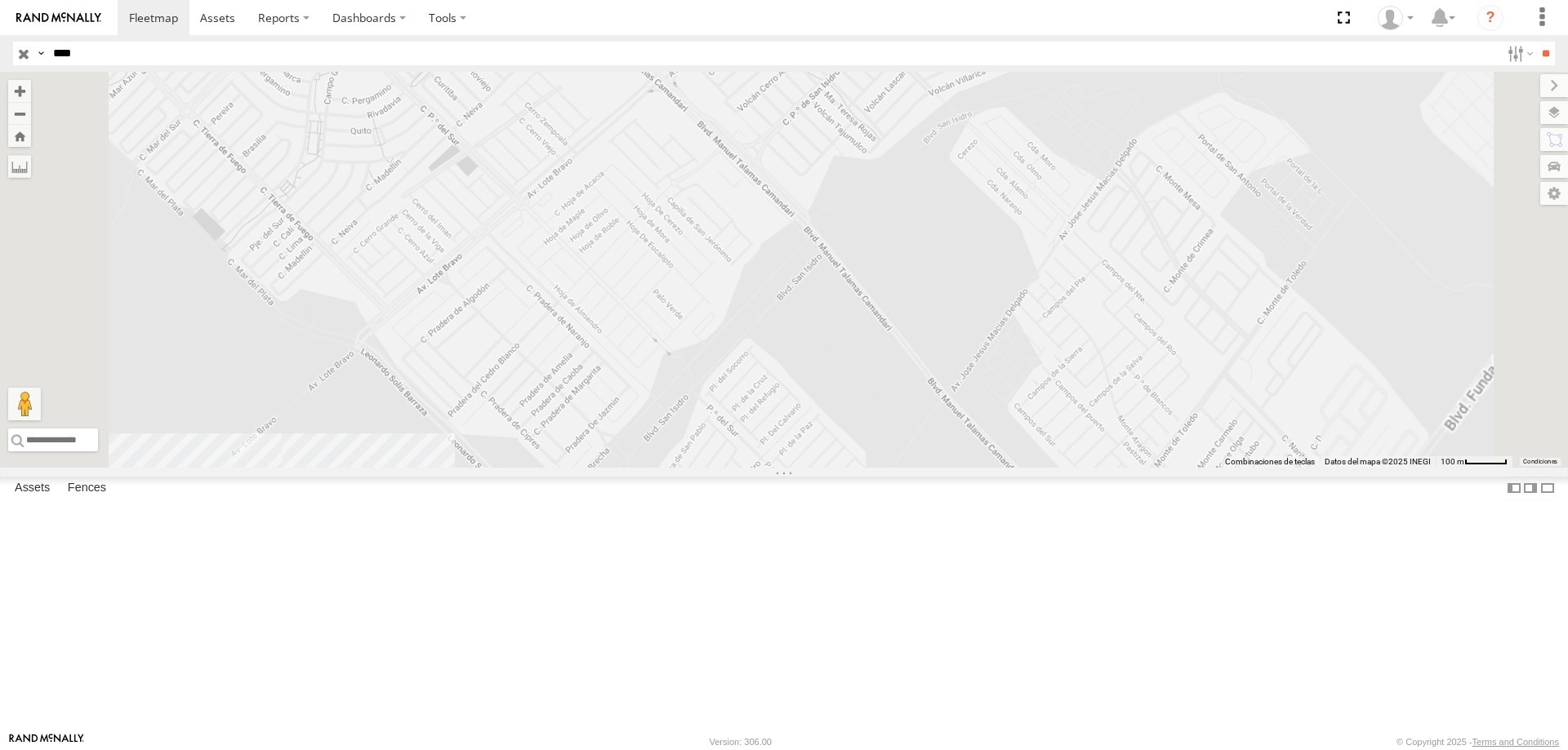
drag, startPoint x: 914, startPoint y: 324, endPoint x: 1032, endPoint y: 310, distance: 118.8
click at [1031, 310] on div "C972" at bounding box center [784, 269] width 1568 height 396
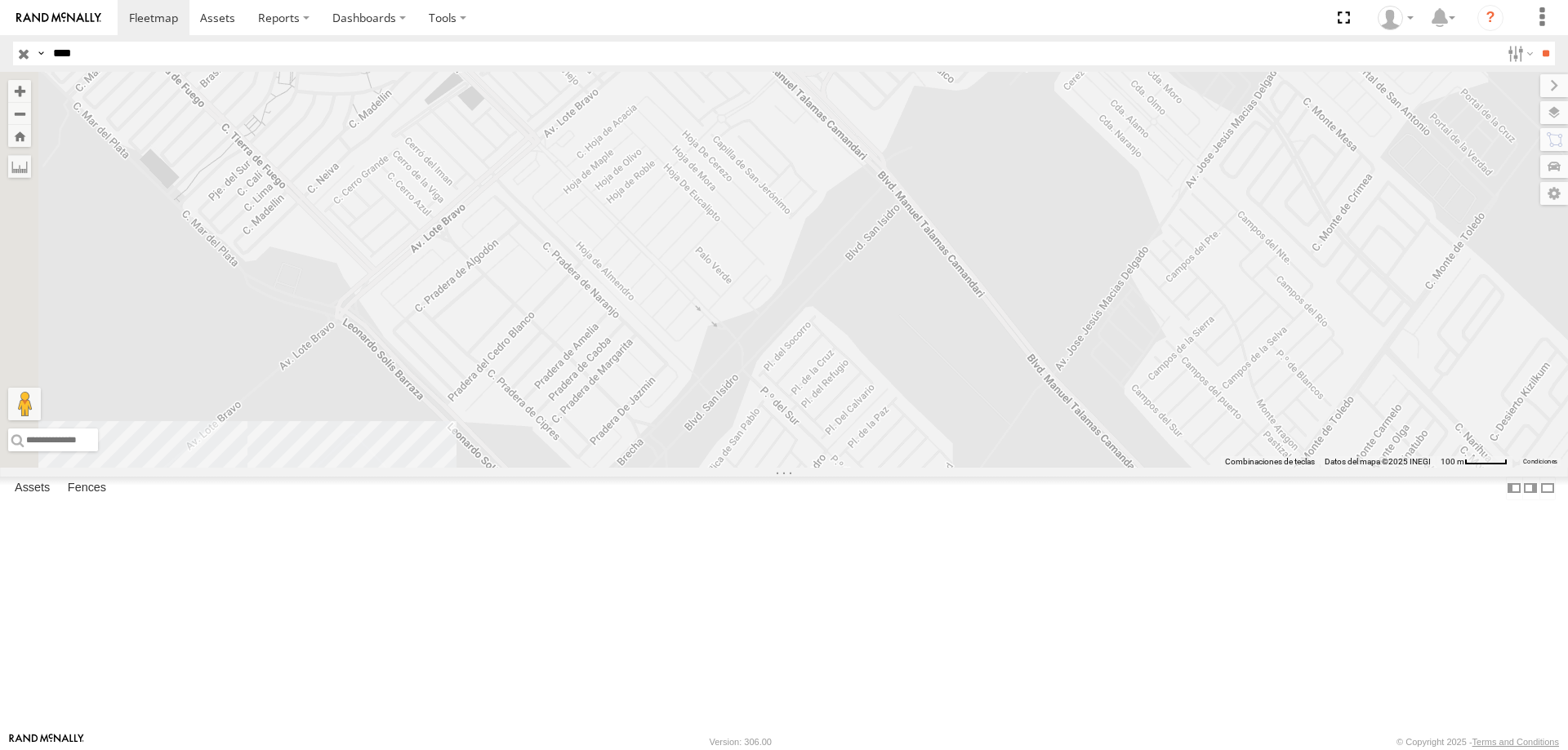
drag, startPoint x: 744, startPoint y: 306, endPoint x: 1002, endPoint y: 198, distance: 279.7
click at [1001, 199] on div at bounding box center [784, 269] width 1568 height 396
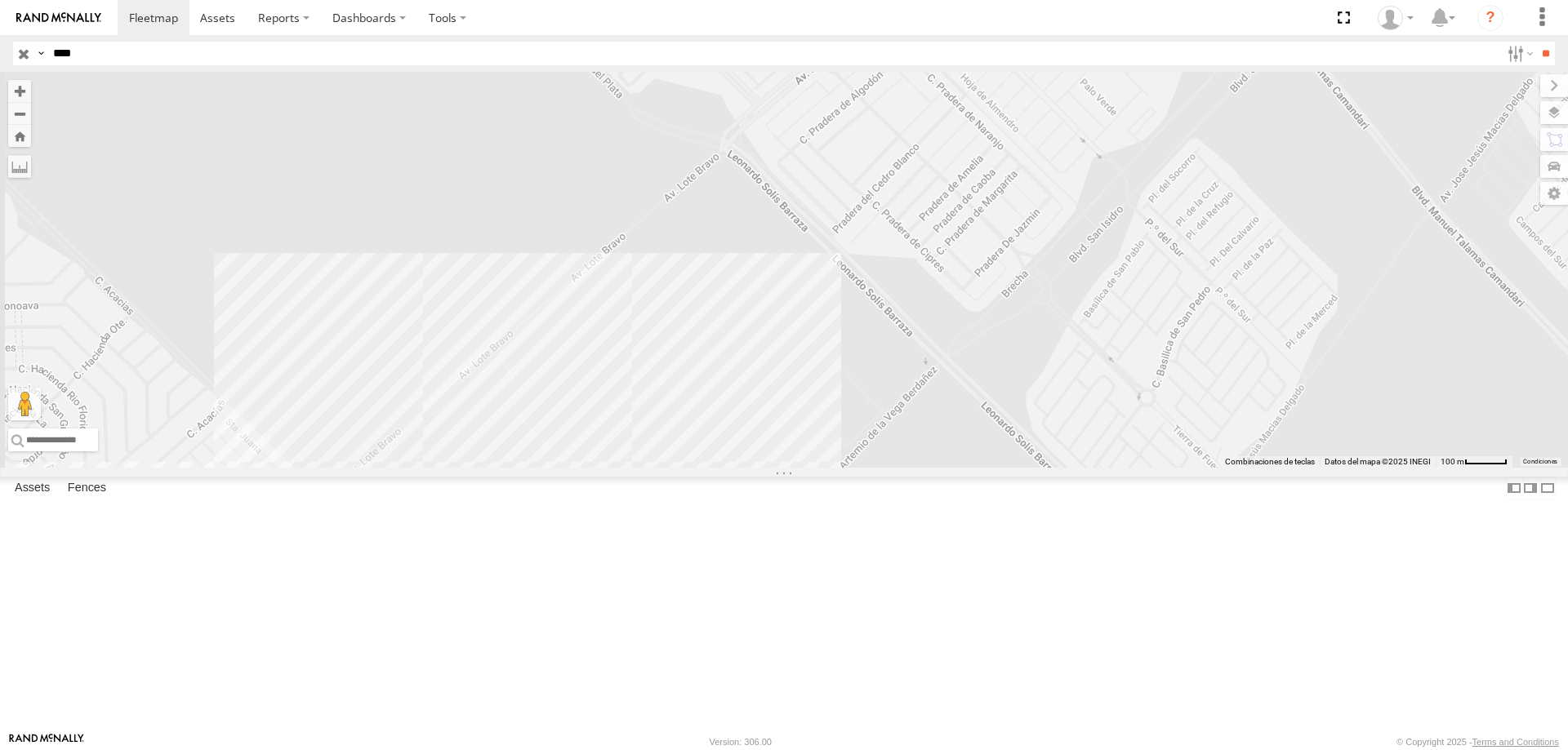
drag, startPoint x: 1043, startPoint y: 284, endPoint x: 880, endPoint y: 424, distance: 214.9
click at [880, 424] on div at bounding box center [784, 269] width 1568 height 396
